Goal: Task Accomplishment & Management: Manage account settings

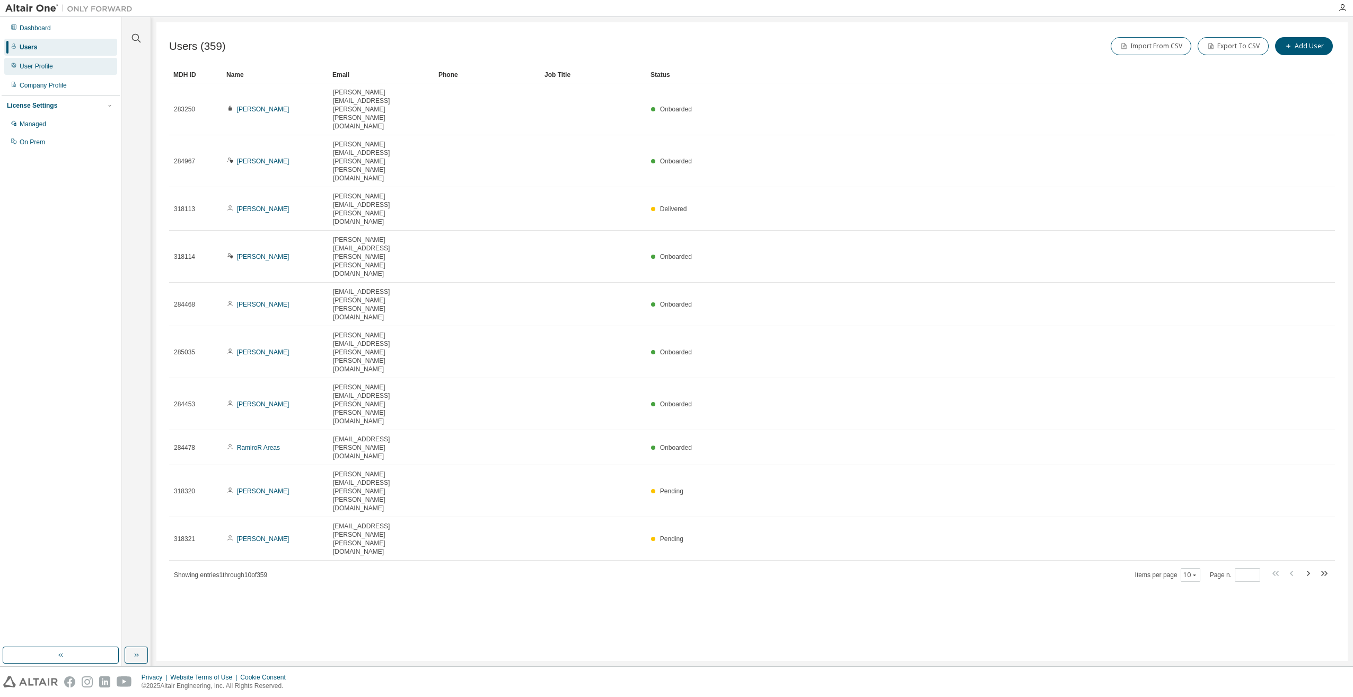
click at [61, 61] on div "User Profile" at bounding box center [60, 66] width 113 height 17
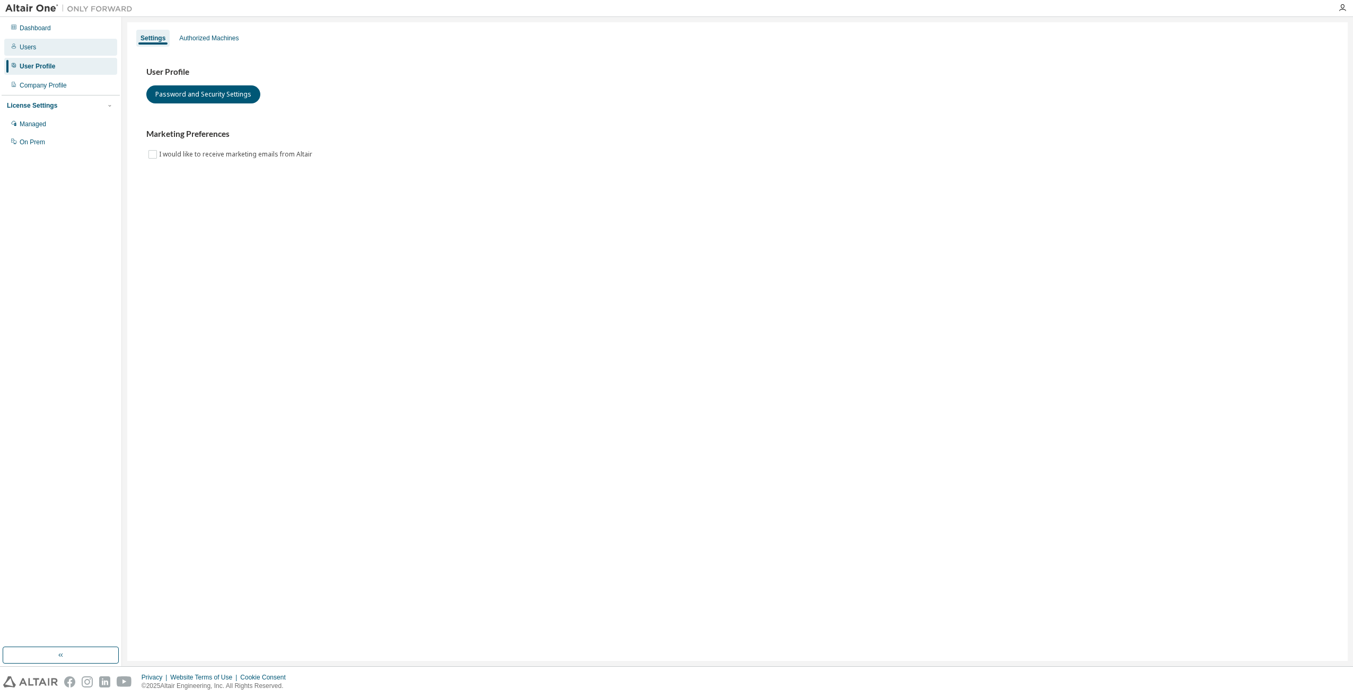
click at [42, 49] on div "Users" at bounding box center [60, 47] width 113 height 17
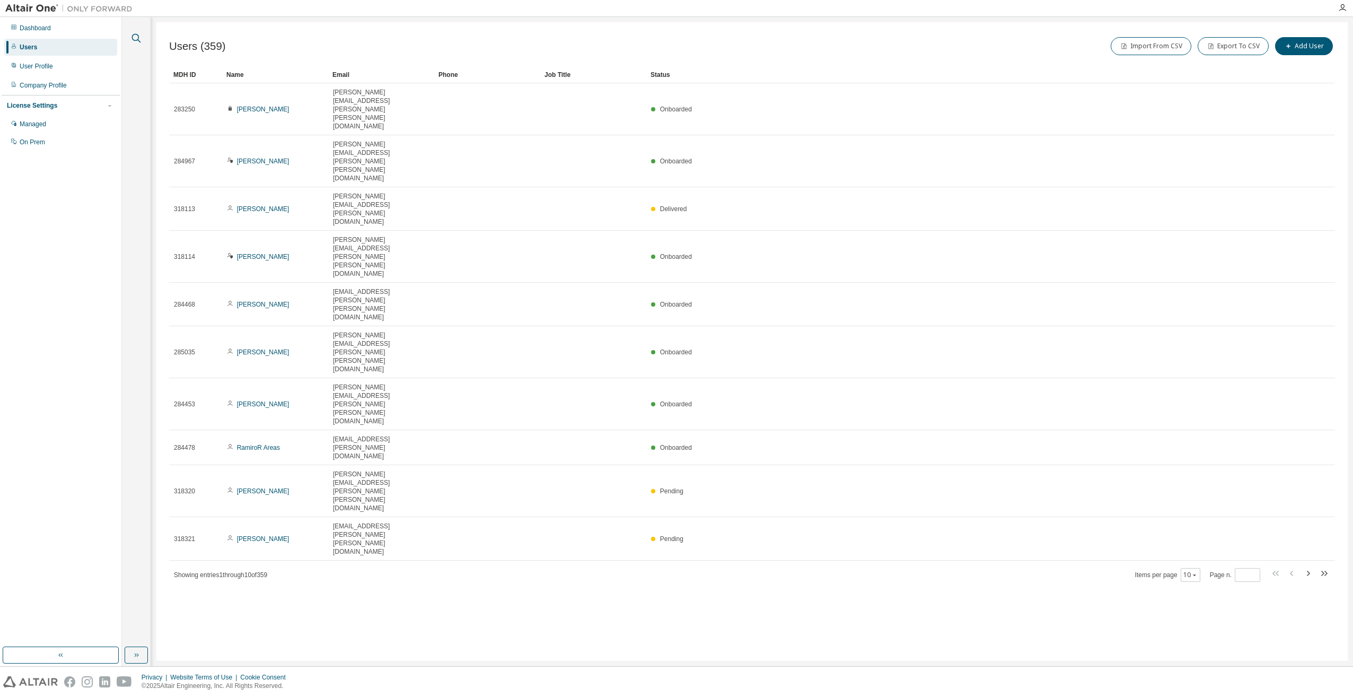
click at [132, 36] on icon "button" at bounding box center [136, 38] width 13 height 13
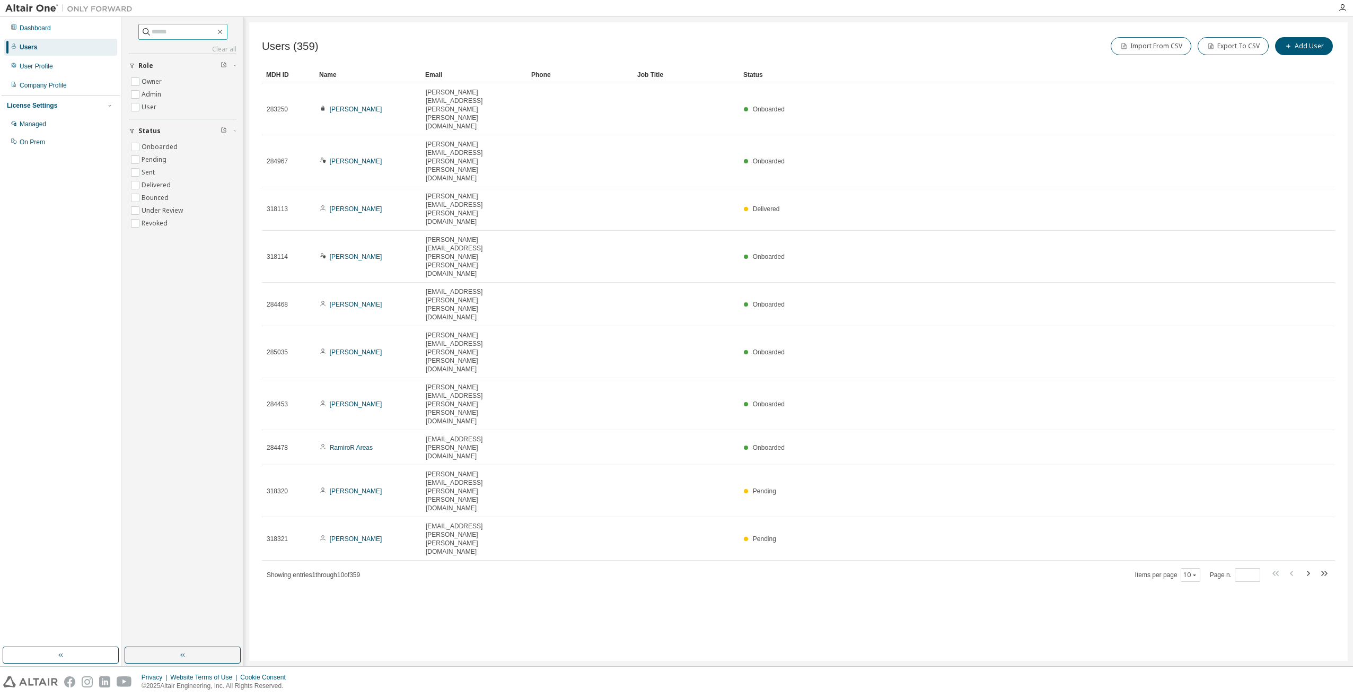
click at [183, 31] on input "text" at bounding box center [184, 32] width 64 height 11
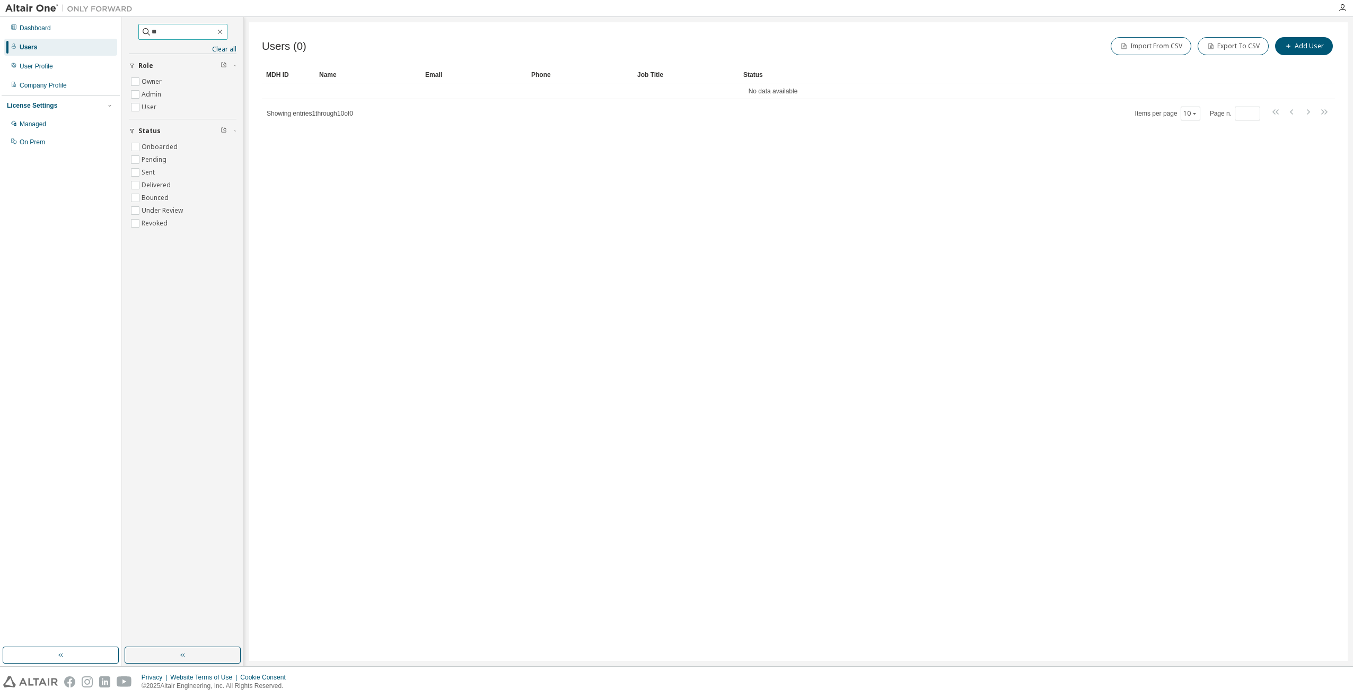
type input "*"
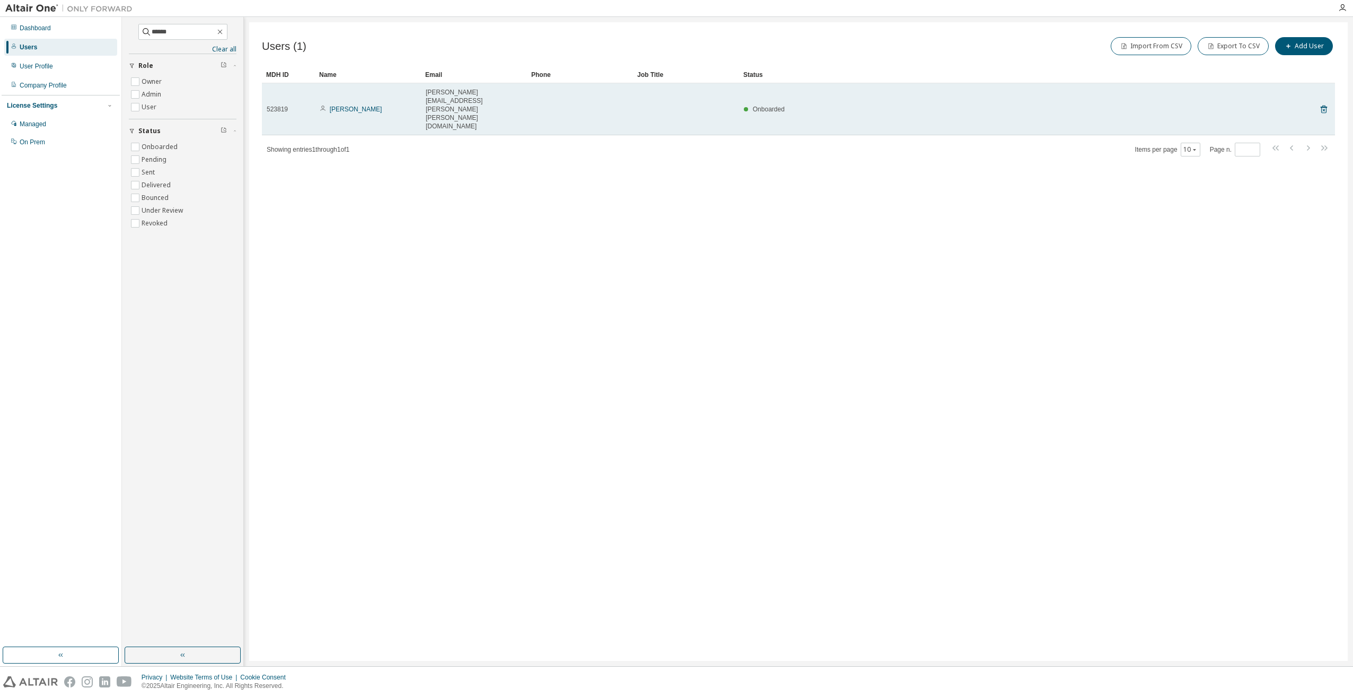
click at [619, 99] on td at bounding box center [580, 109] width 106 height 52
click at [1323, 106] on icon at bounding box center [1324, 110] width 6 height 8
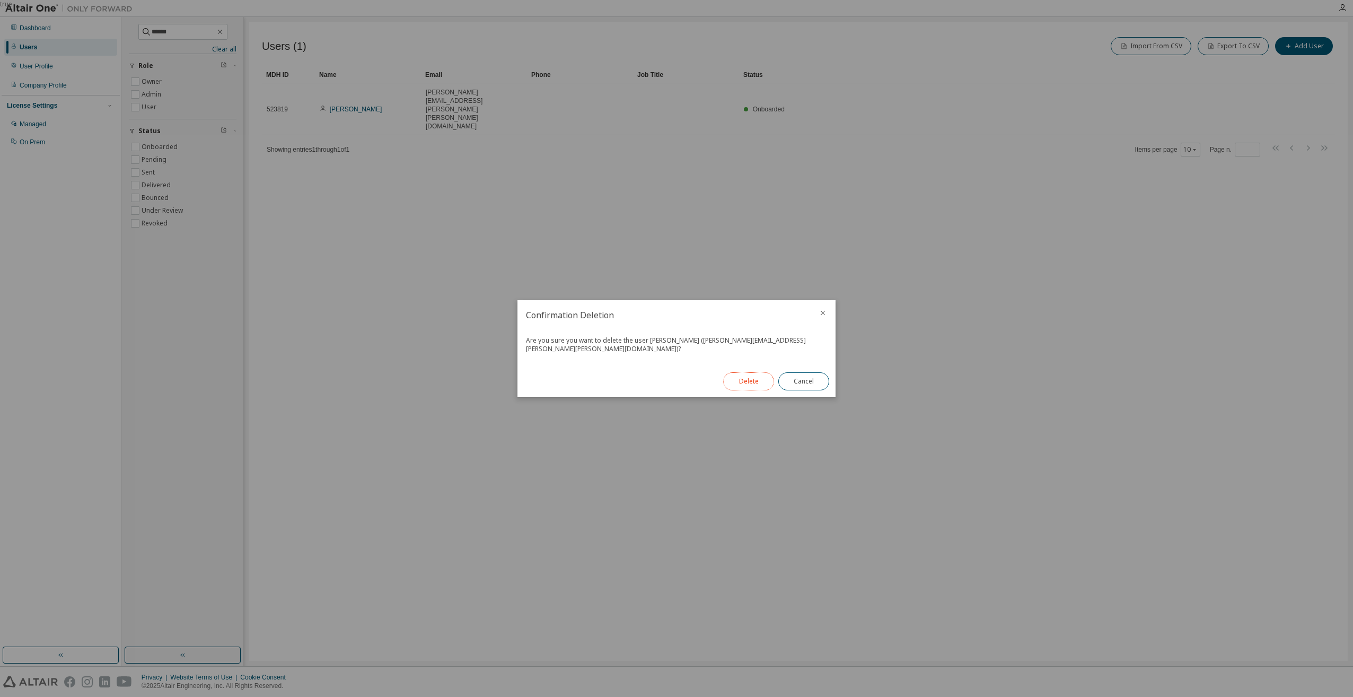
click at [750, 378] on button "Delete" at bounding box center [748, 381] width 51 height 18
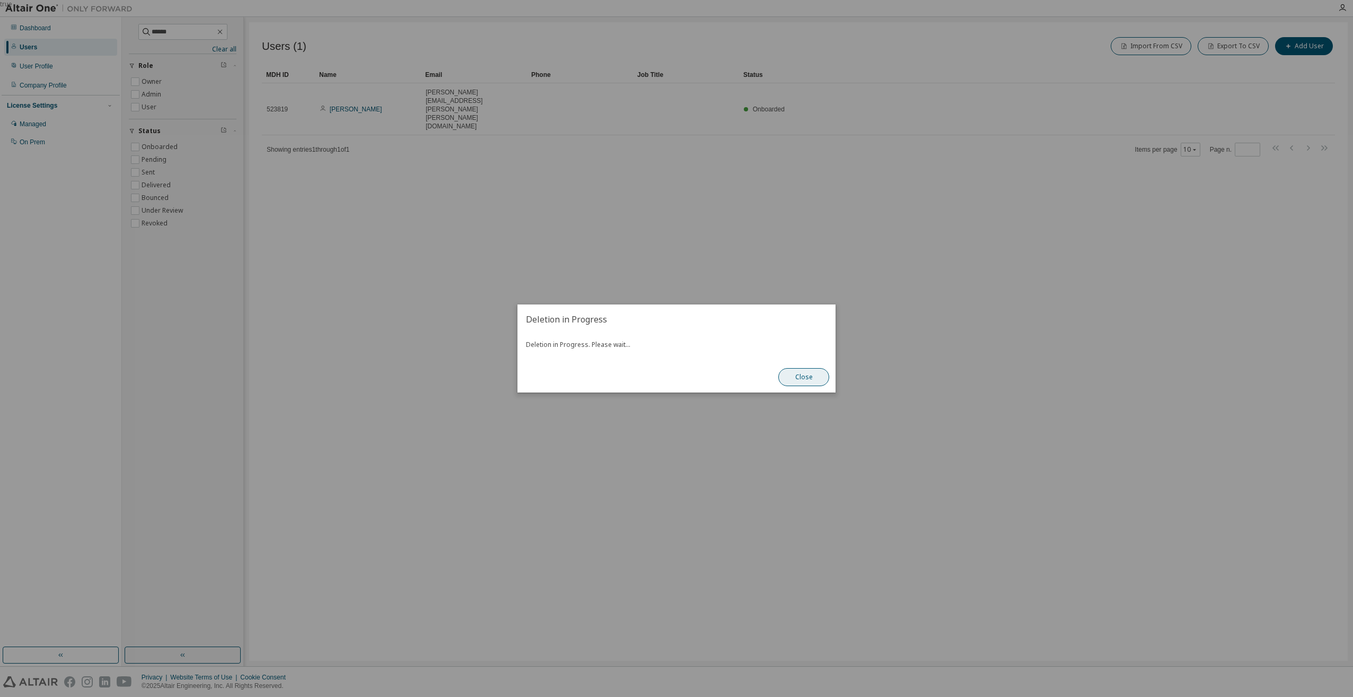
click at [801, 376] on button "Close" at bounding box center [803, 377] width 51 height 18
click at [816, 380] on button "Close" at bounding box center [803, 377] width 51 height 18
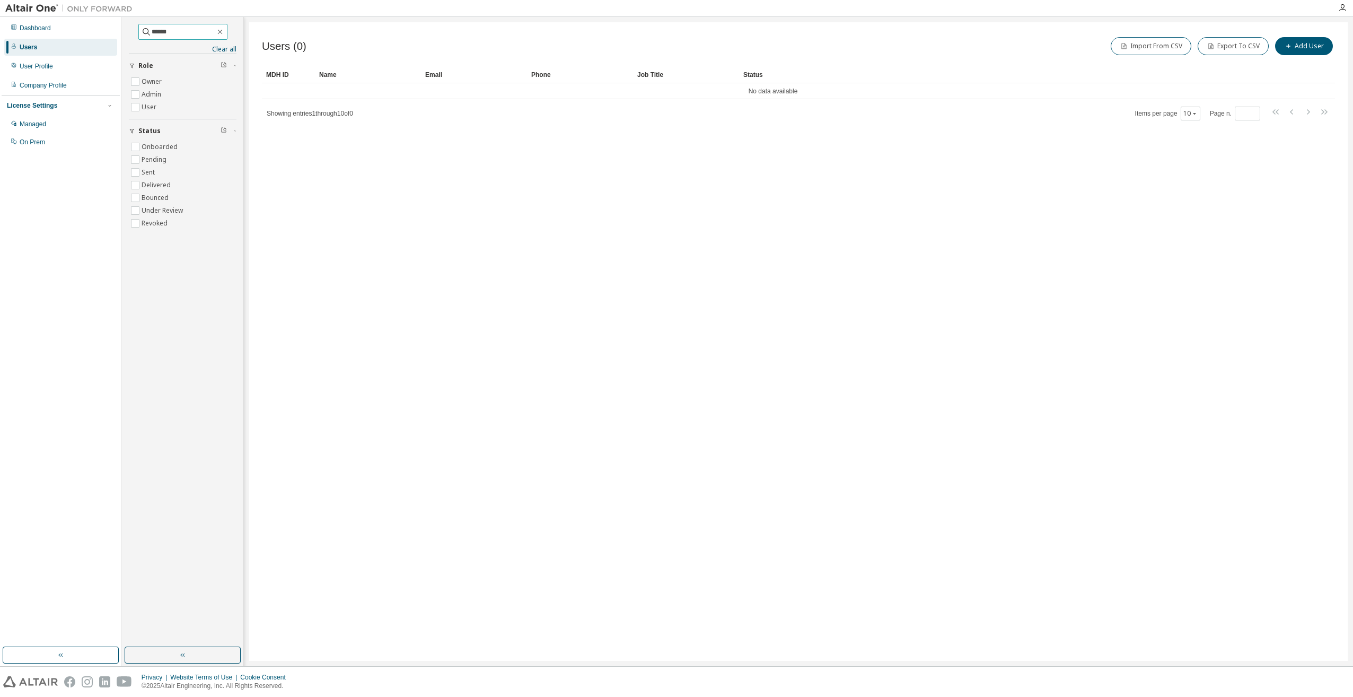
drag, startPoint x: 174, startPoint y: 32, endPoint x: 128, endPoint y: 37, distance: 46.3
click at [128, 37] on div "****** Clear all Status Onboarded Pending Sent Delivered Bounced Under Review R…" at bounding box center [183, 332] width 118 height 627
type input "*****"
